Goal: Navigation & Orientation: Find specific page/section

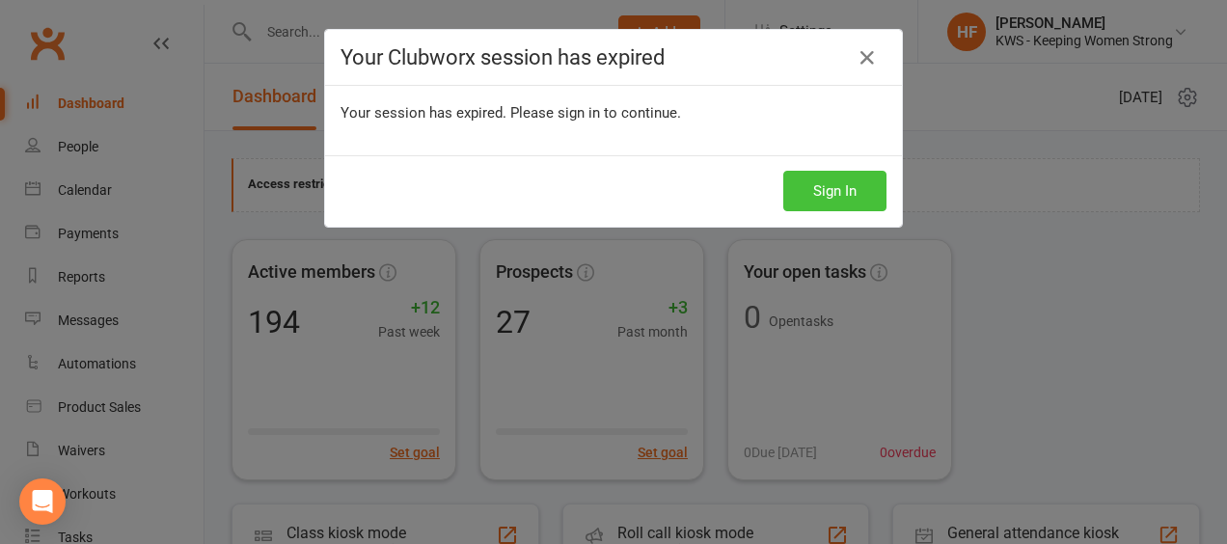
click at [833, 193] on button "Sign In" at bounding box center [834, 191] width 103 height 41
click at [820, 192] on button "Sign In" at bounding box center [834, 191] width 103 height 41
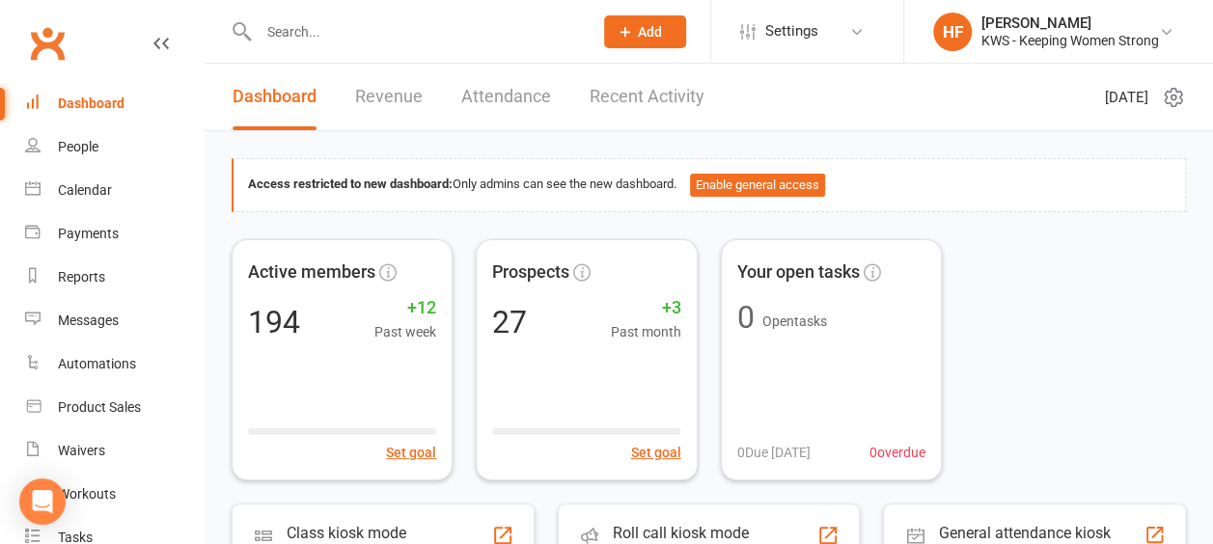
click at [635, 100] on link "Recent Activity" at bounding box center [646, 97] width 115 height 67
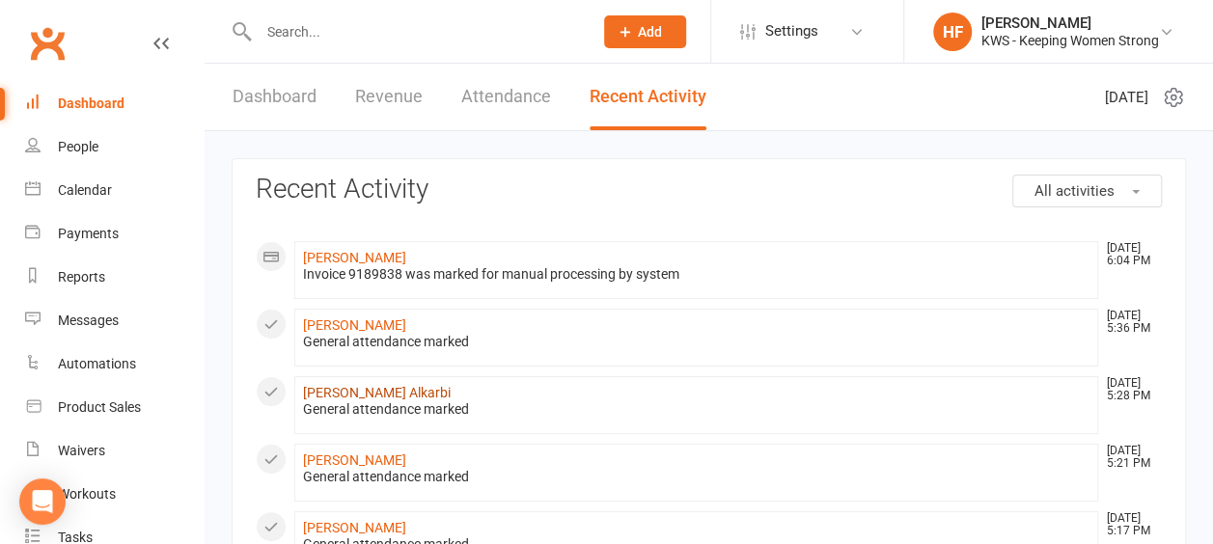
click at [332, 390] on link "Ebtesam Alkarbi" at bounding box center [377, 392] width 148 height 15
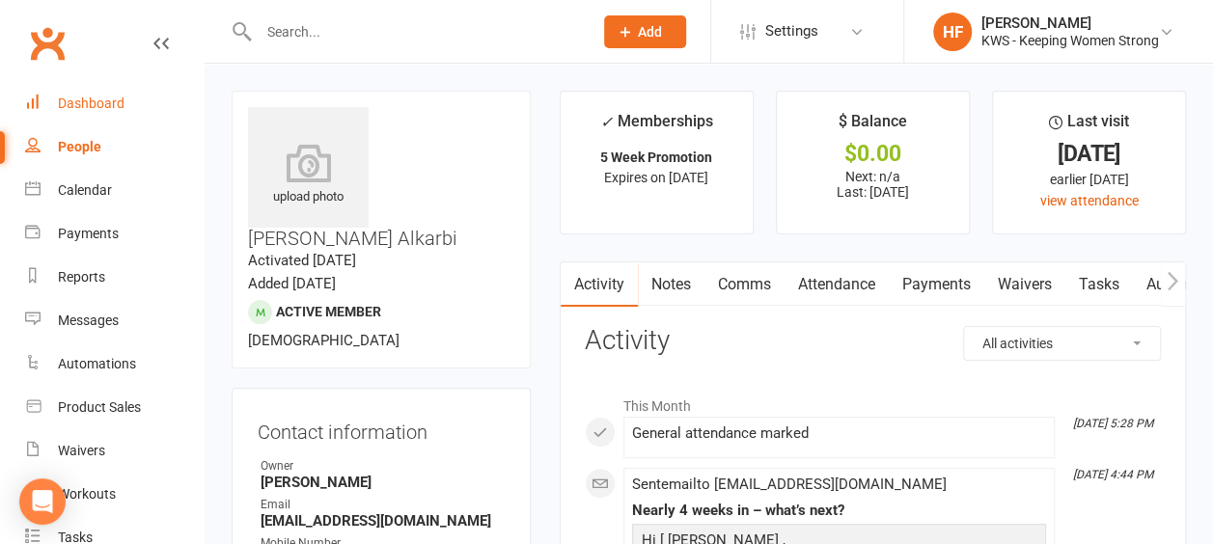
click at [89, 108] on div "Dashboard" at bounding box center [91, 103] width 67 height 15
